Goal: Task Accomplishment & Management: Use online tool/utility

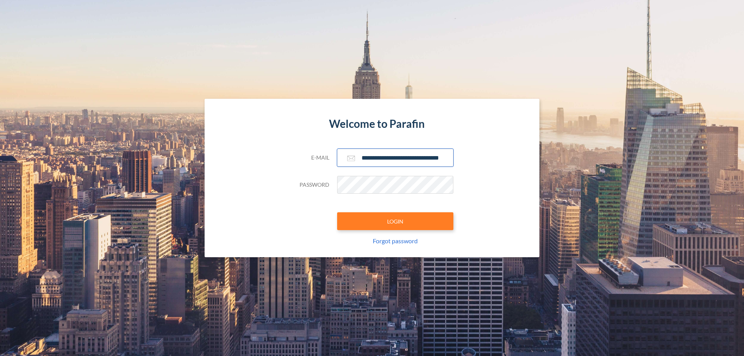
type input "**********"
click at [395, 221] on button "LOGIN" at bounding box center [395, 221] width 116 height 18
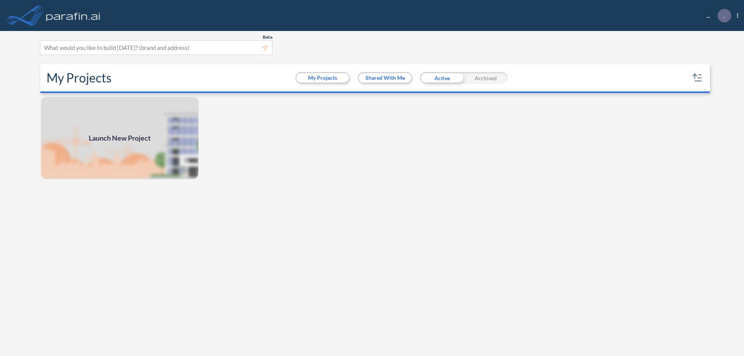
scroll to position [2, 0]
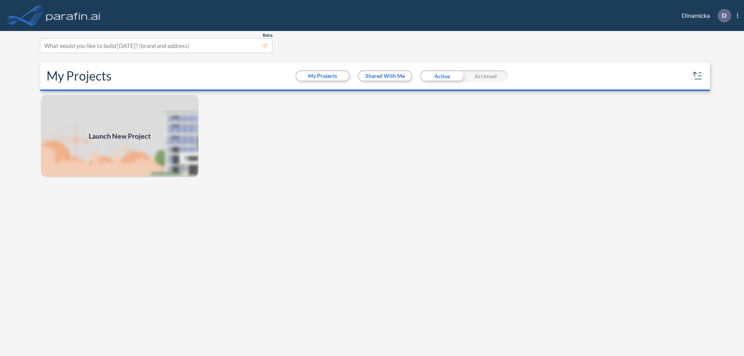
click at [120, 136] on span "Launch New Project" at bounding box center [120, 136] width 62 height 10
